Goal: Information Seeking & Learning: Compare options

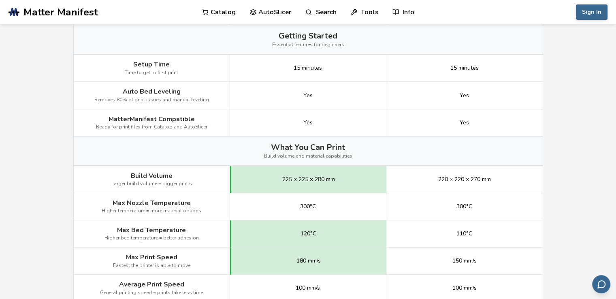
scroll to position [324, 0]
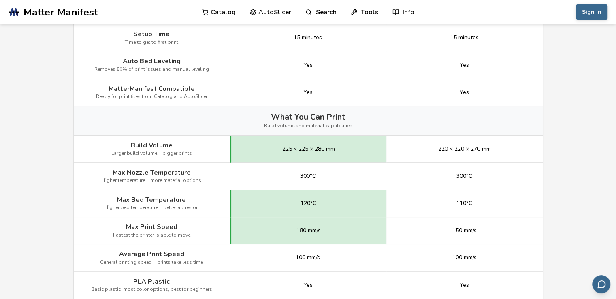
click at [25, 181] on main "← Back to 3D Printers Elegoo Neptune 3 Pro vs Ender 3 S1 Pro Is the Elegoo Nept…" at bounding box center [308, 301] width 616 height 1250
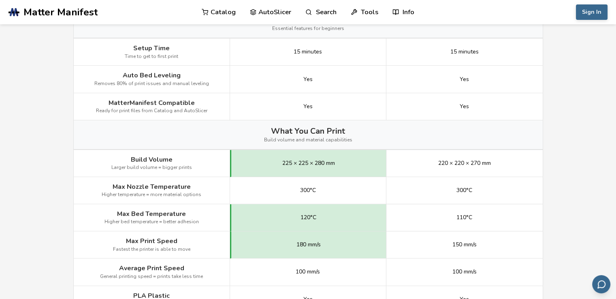
scroll to position [203, 0]
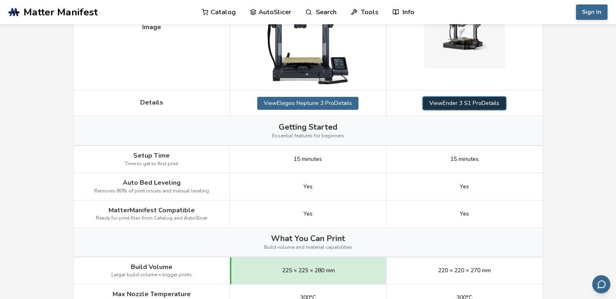
click at [455, 101] on link "View Ender 3 S1 Pro Details" at bounding box center [464, 103] width 83 height 13
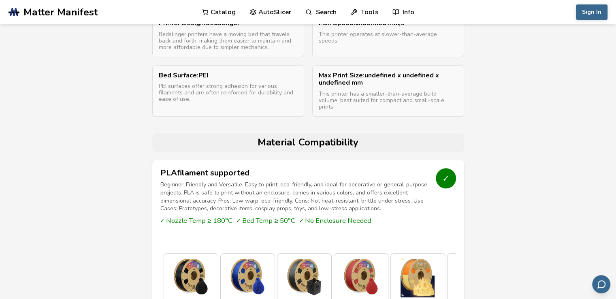
scroll to position [446, 0]
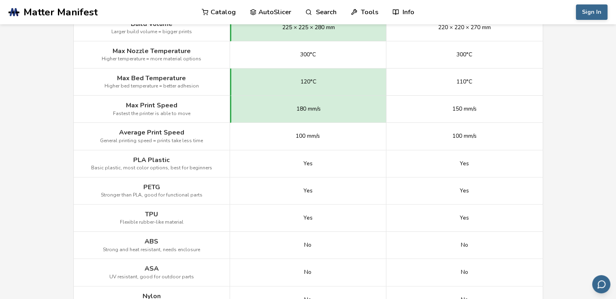
scroll to position [203, 0]
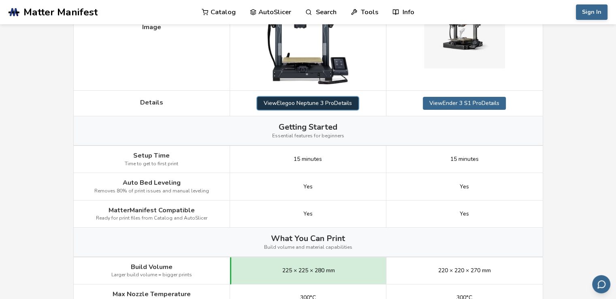
click at [303, 98] on link "View Elegoo Neptune 3 Pro Details" at bounding box center [307, 103] width 101 height 13
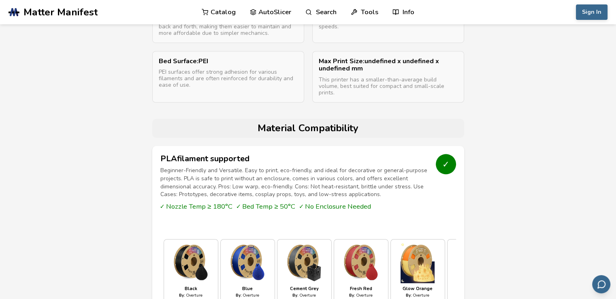
scroll to position [648, 0]
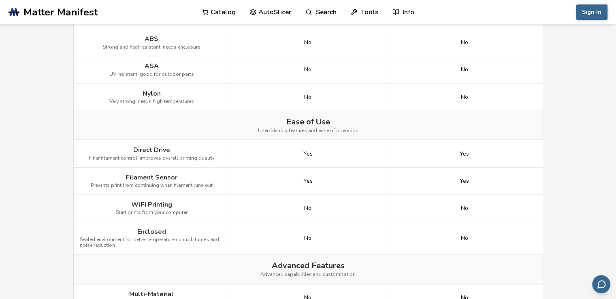
scroll to position [203, 0]
